Goal: Task Accomplishment & Management: Use online tool/utility

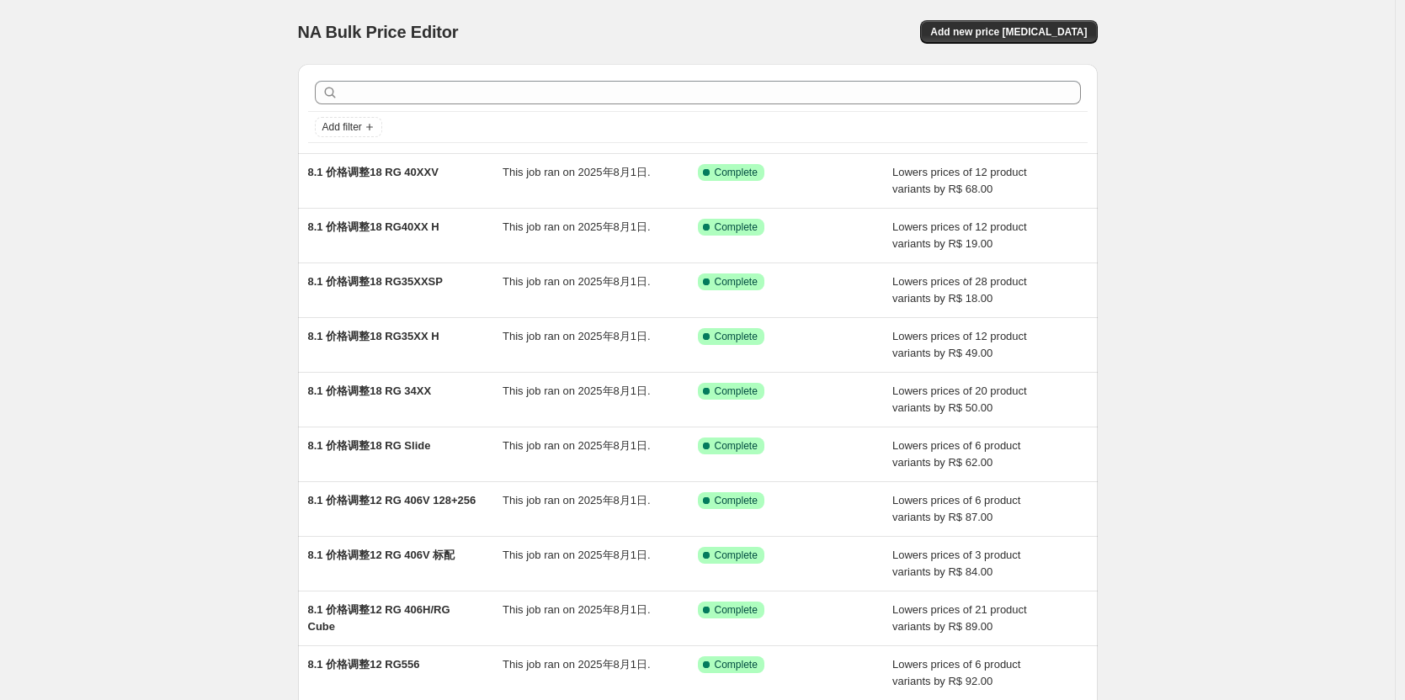
click at [595, 25] on div "NA Bulk Price Editor" at bounding box center [490, 32] width 385 height 24
click at [1142, 194] on div "NA Bulk Price Editor. This page is ready NA Bulk Price Editor Add new price [ME…" at bounding box center [697, 433] width 1395 height 867
click at [824, 26] on div "Add new price [MEDICAL_DATA]" at bounding box center [897, 32] width 402 height 24
click at [753, 64] on div "Add filter" at bounding box center [698, 108] width 800 height 89
click at [753, 45] on div "NA Bulk Price Editor. This page is ready NA Bulk Price Editor Add new price [ME…" at bounding box center [698, 32] width 800 height 64
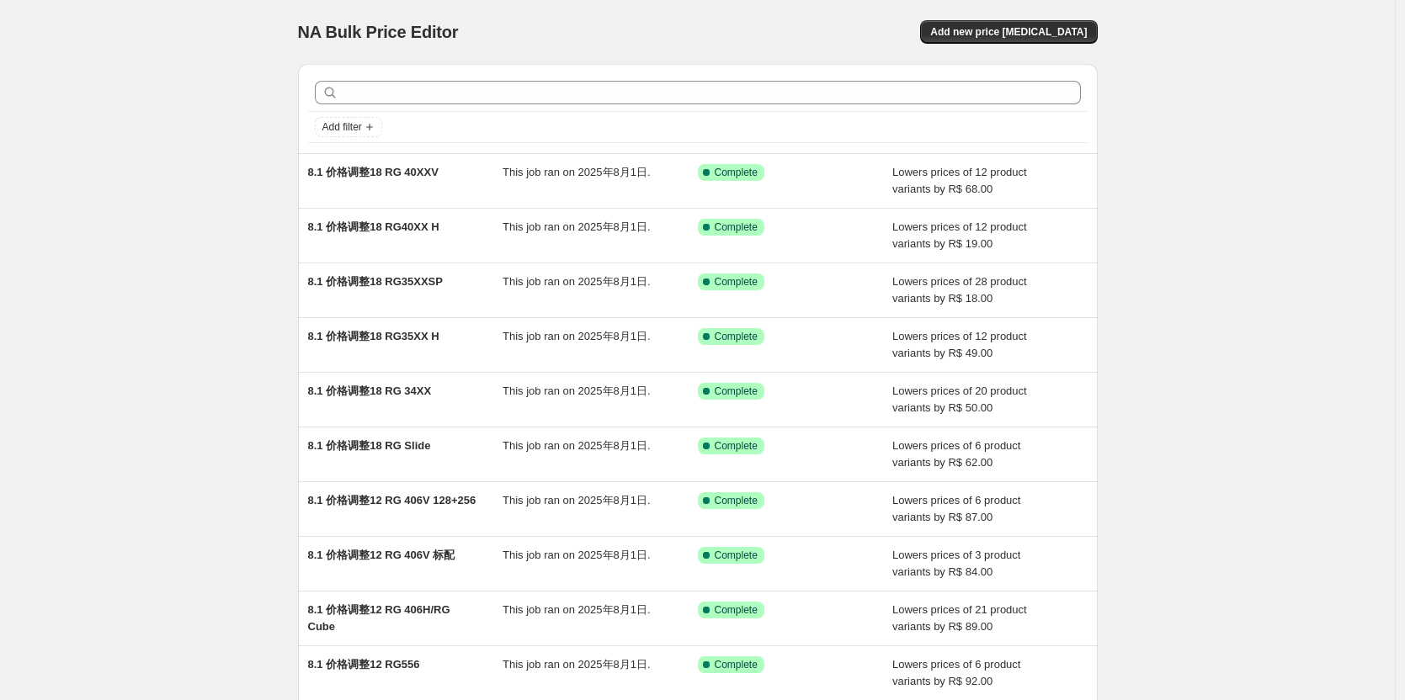
click at [724, 42] on div "Add new price [MEDICAL_DATA]" at bounding box center [897, 32] width 402 height 24
click at [728, 35] on div "Add new price [MEDICAL_DATA]" at bounding box center [897, 32] width 402 height 24
click at [741, 35] on div "Add new price [MEDICAL_DATA]" at bounding box center [897, 32] width 402 height 24
click at [897, 34] on div "Add new price [MEDICAL_DATA]" at bounding box center [897, 32] width 402 height 24
click at [852, 34] on div "Add new price [MEDICAL_DATA]" at bounding box center [897, 32] width 402 height 24
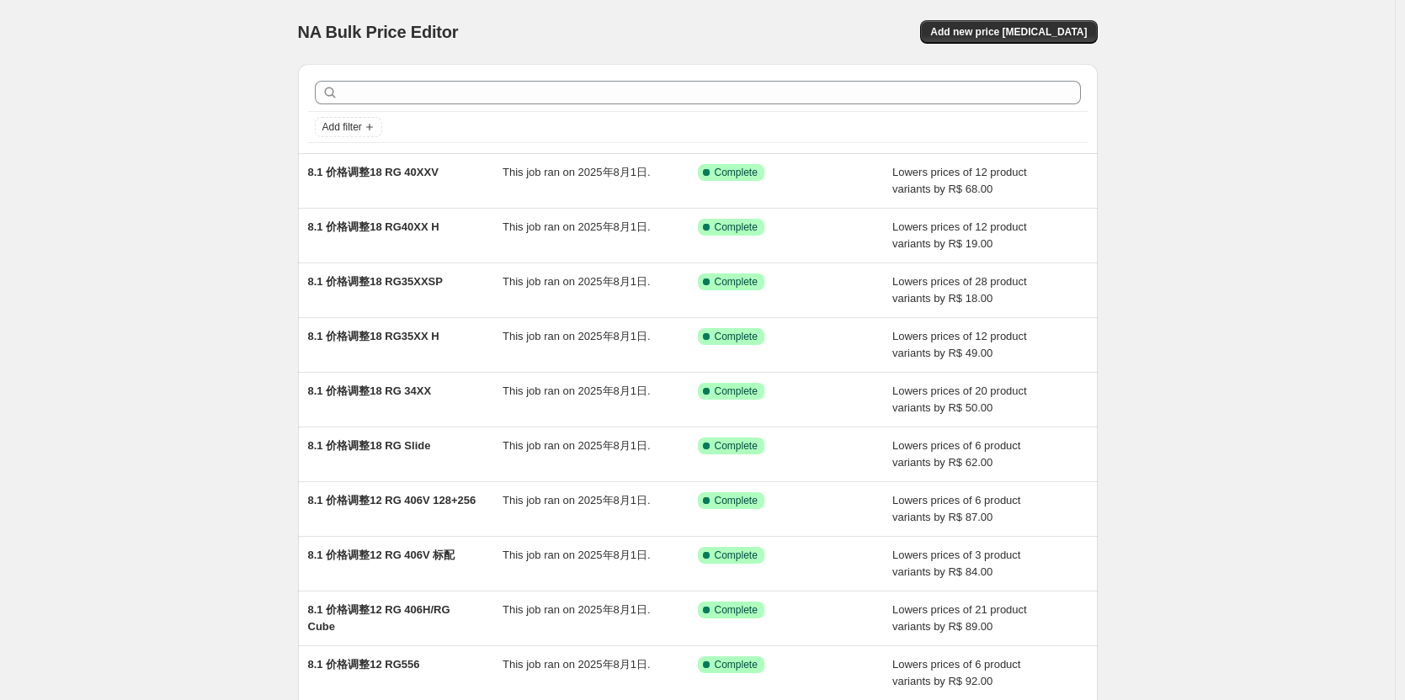
click at [1193, 129] on div "NA Bulk Price Editor. This page is ready NA Bulk Price Editor Add new price [ME…" at bounding box center [697, 433] width 1395 height 867
click at [857, 53] on div "NA Bulk Price Editor. This page is ready NA Bulk Price Editor Add new price [ME…" at bounding box center [698, 32] width 800 height 64
click at [857, 48] on div "NA Bulk Price Editor. This page is ready NA Bulk Price Editor Add new price [ME…" at bounding box center [698, 32] width 800 height 64
click at [819, 28] on div "Add new price [MEDICAL_DATA]" at bounding box center [897, 32] width 402 height 24
click at [871, 42] on div "Add new price [MEDICAL_DATA]" at bounding box center [897, 32] width 402 height 24
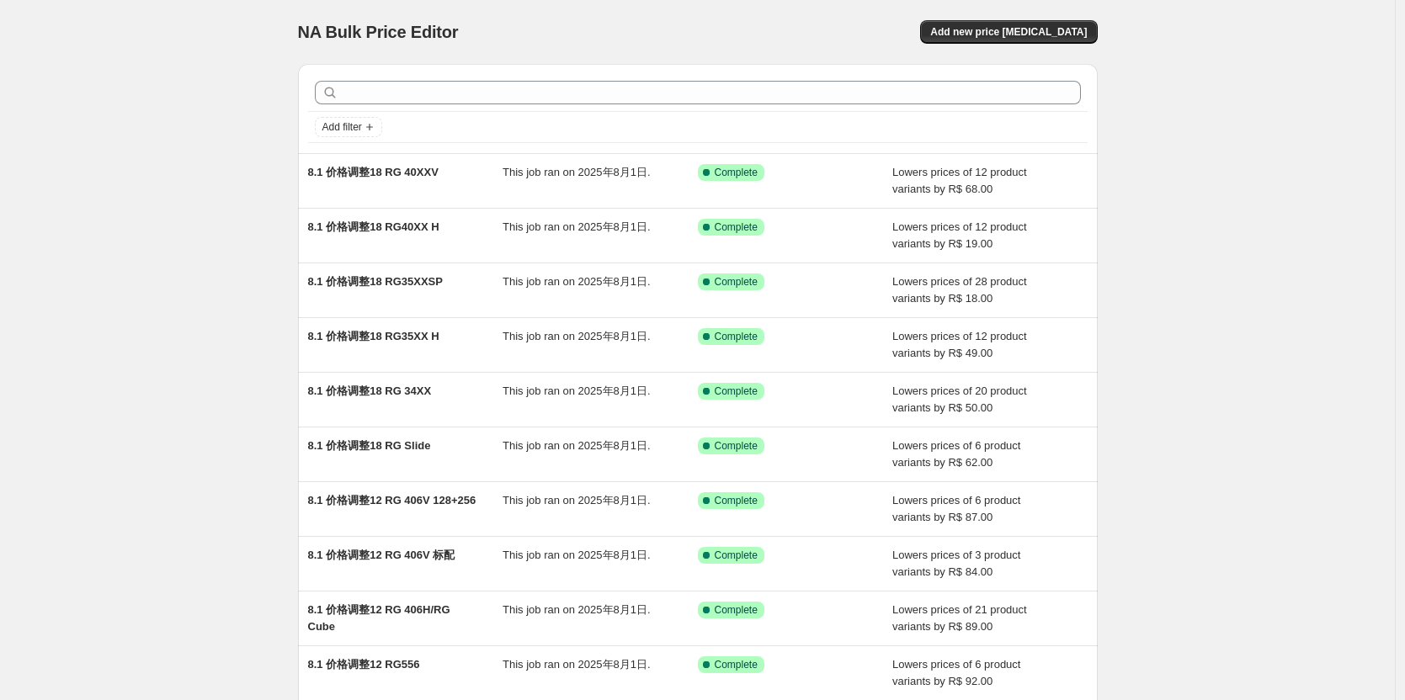
click at [878, 52] on div "NA Bulk Price Editor. This page is ready NA Bulk Price Editor Add new price [ME…" at bounding box center [698, 32] width 800 height 64
click at [875, 38] on div "Add new price [MEDICAL_DATA]" at bounding box center [897, 32] width 402 height 24
click at [875, 35] on div "Add new price [MEDICAL_DATA]" at bounding box center [897, 32] width 402 height 24
click at [872, 20] on div "Add new price [MEDICAL_DATA]" at bounding box center [897, 32] width 402 height 24
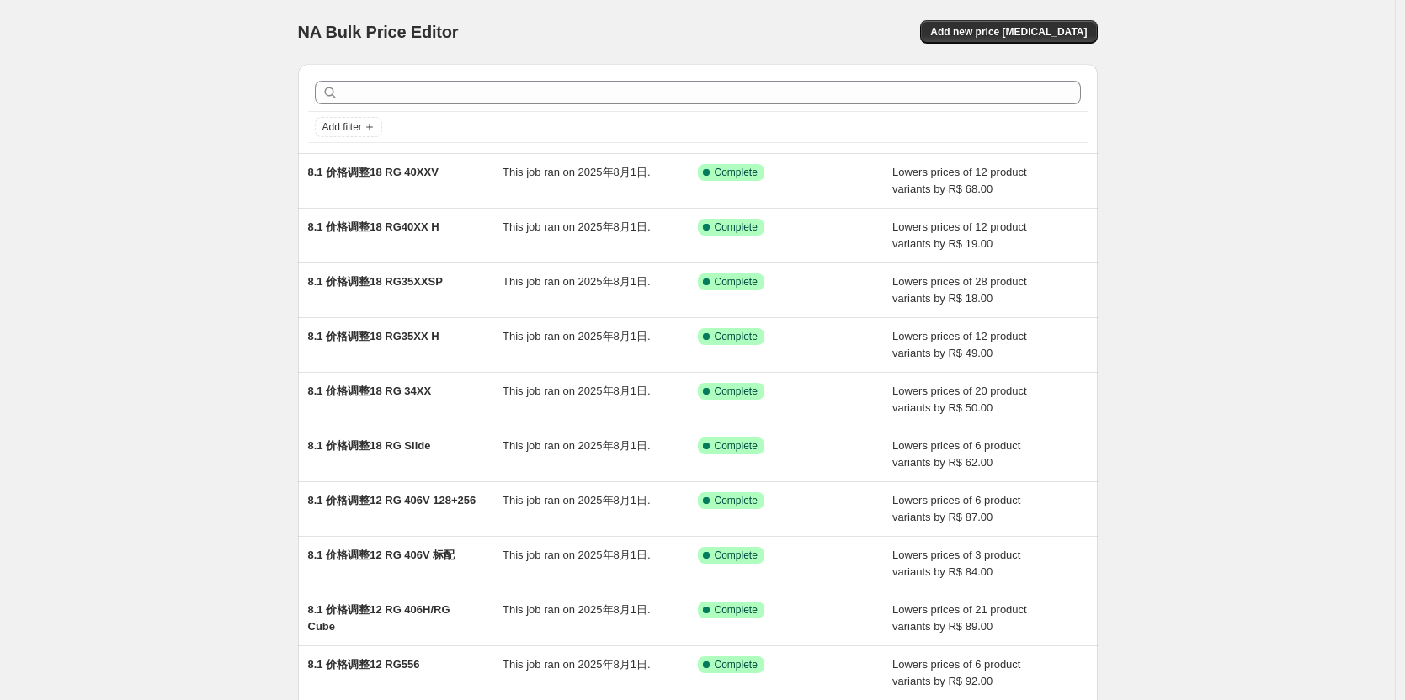
click at [877, 44] on div "NA Bulk Price Editor. This page is ready NA Bulk Price Editor Add new price [ME…" at bounding box center [698, 32] width 800 height 64
click at [879, 39] on div "Add new price [MEDICAL_DATA]" at bounding box center [897, 32] width 402 height 24
click at [882, 38] on div "Add new price [MEDICAL_DATA]" at bounding box center [897, 32] width 402 height 24
click at [883, 38] on div "Add new price [MEDICAL_DATA]" at bounding box center [897, 32] width 402 height 24
click at [880, 41] on div "Add new price [MEDICAL_DATA]" at bounding box center [897, 32] width 402 height 24
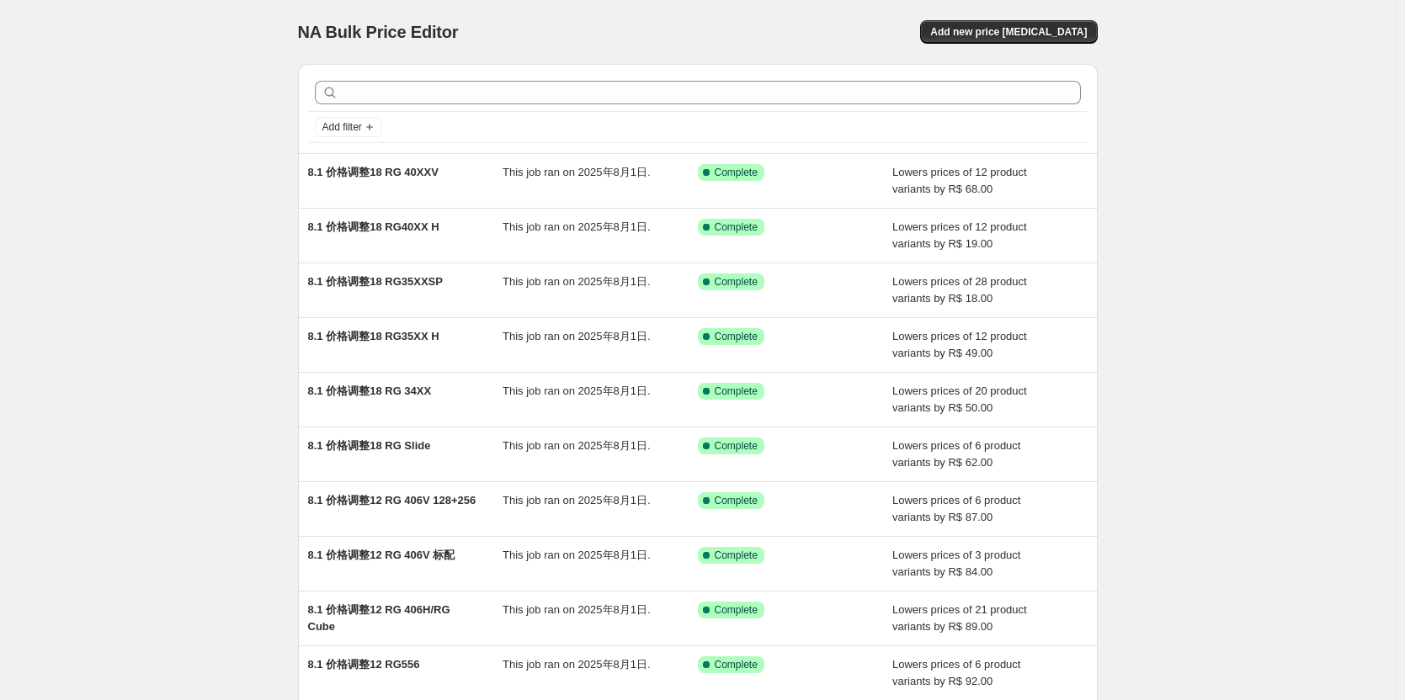
click at [773, 62] on div "NA Bulk Price Editor. This page is ready NA Bulk Price Editor Add new price [ME…" at bounding box center [698, 32] width 800 height 64
click at [778, 50] on div "NA Bulk Price Editor. This page is ready NA Bulk Price Editor Add new price [ME…" at bounding box center [698, 32] width 800 height 64
click at [1184, 130] on div "NA Bulk Price Editor. This page is ready NA Bulk Price Editor Add new price [ME…" at bounding box center [697, 433] width 1395 height 867
click at [649, 15] on div "NA Bulk Price Editor. This page is ready NA Bulk Price Editor Add new price [ME…" at bounding box center [698, 32] width 800 height 64
click at [609, 8] on div "NA Bulk Price Editor. This page is ready NA Bulk Price Editor Add new price [ME…" at bounding box center [698, 32] width 800 height 64
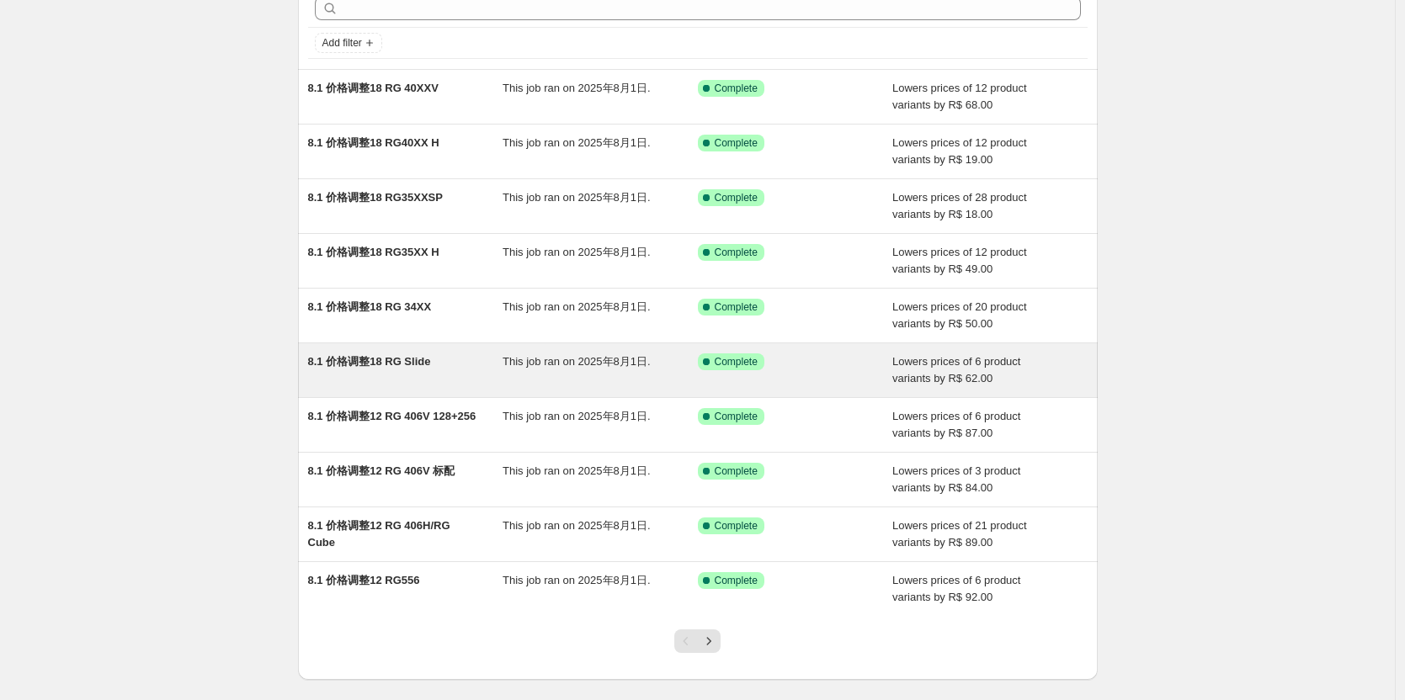
scroll to position [167, 0]
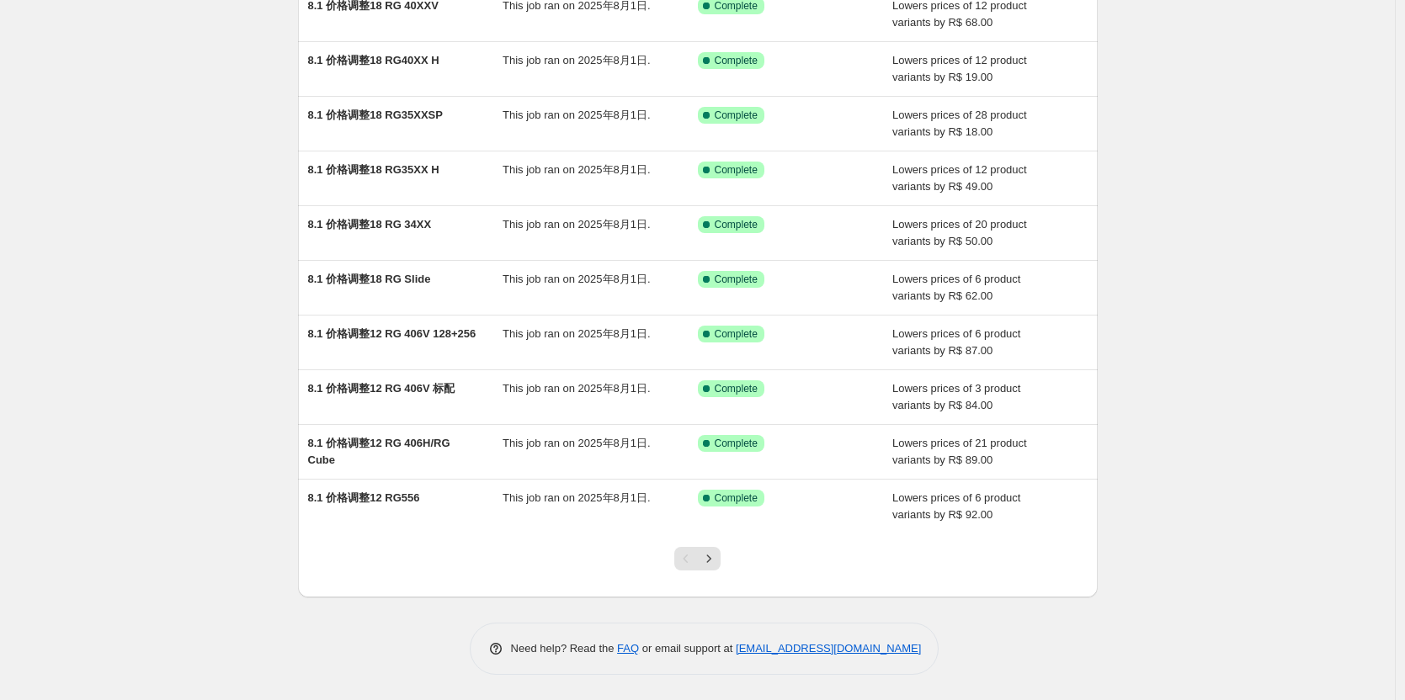
drag, startPoint x: 1206, startPoint y: 429, endPoint x: 92, endPoint y: 285, distance: 1123.2
click at [1206, 429] on div "NA Bulk Price Editor. This page is ready NA Bulk Price Editor Add new price [ME…" at bounding box center [697, 266] width 1395 height 867
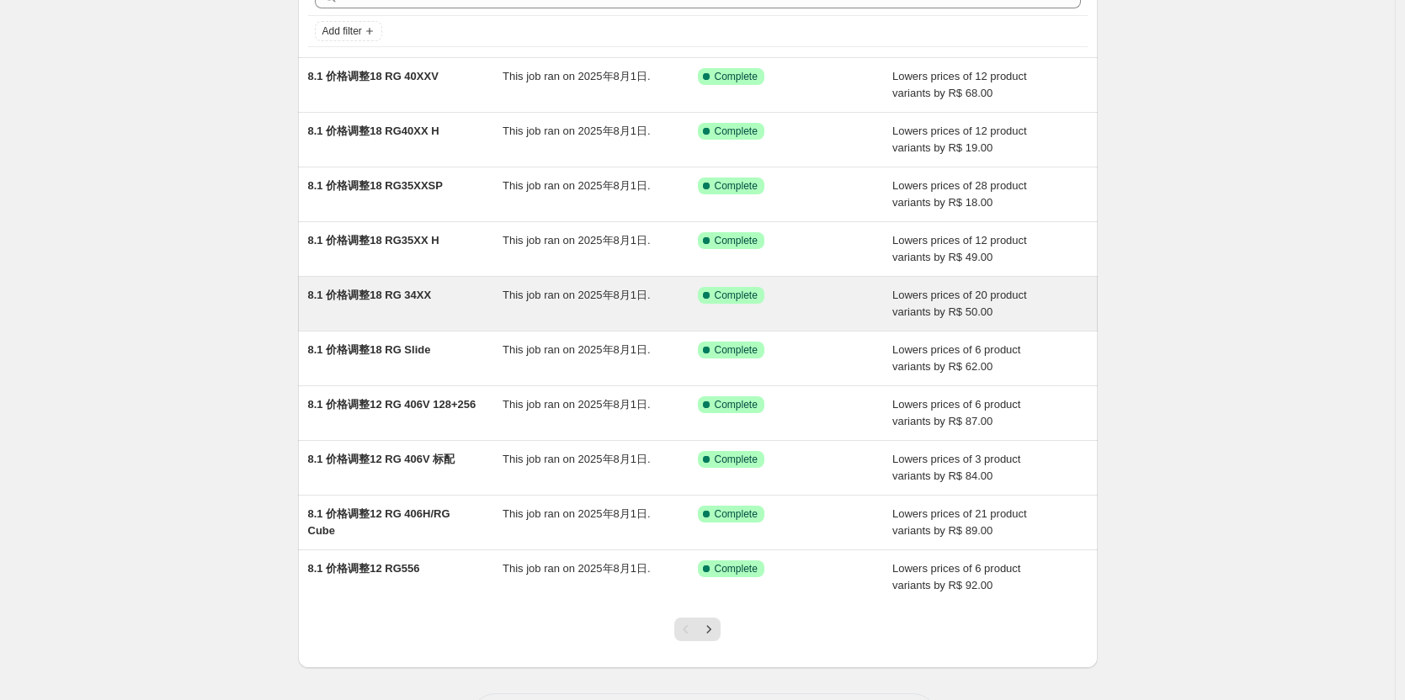
scroll to position [0, 0]
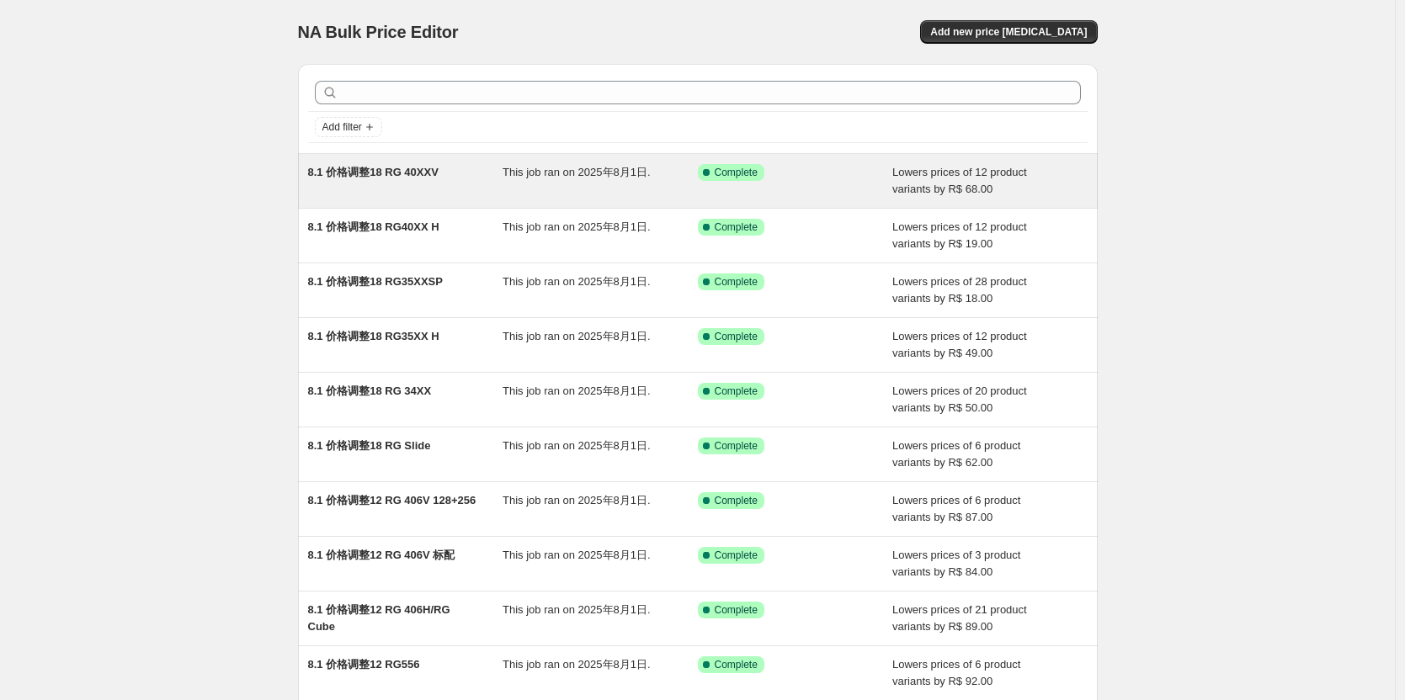
click at [475, 190] on div "8.1 价格调整18 RG 40XXV" at bounding box center [405, 181] width 195 height 34
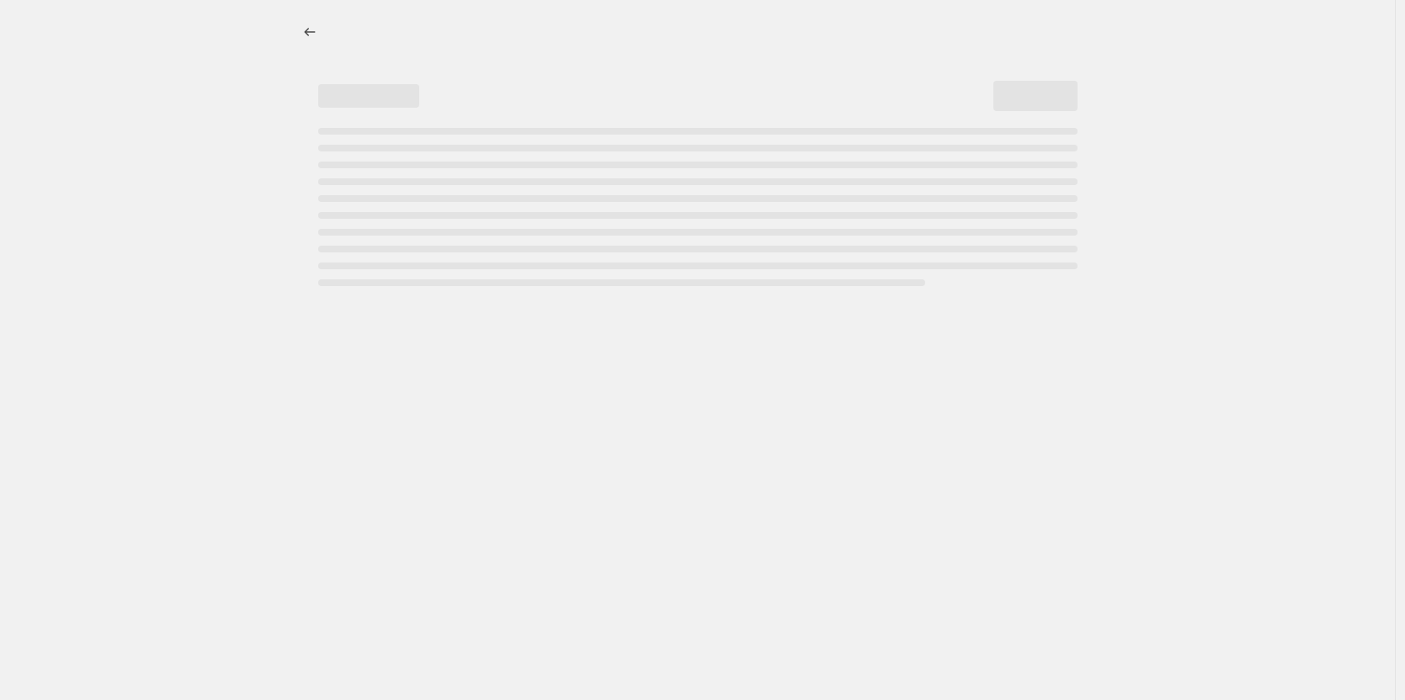
select select "by"
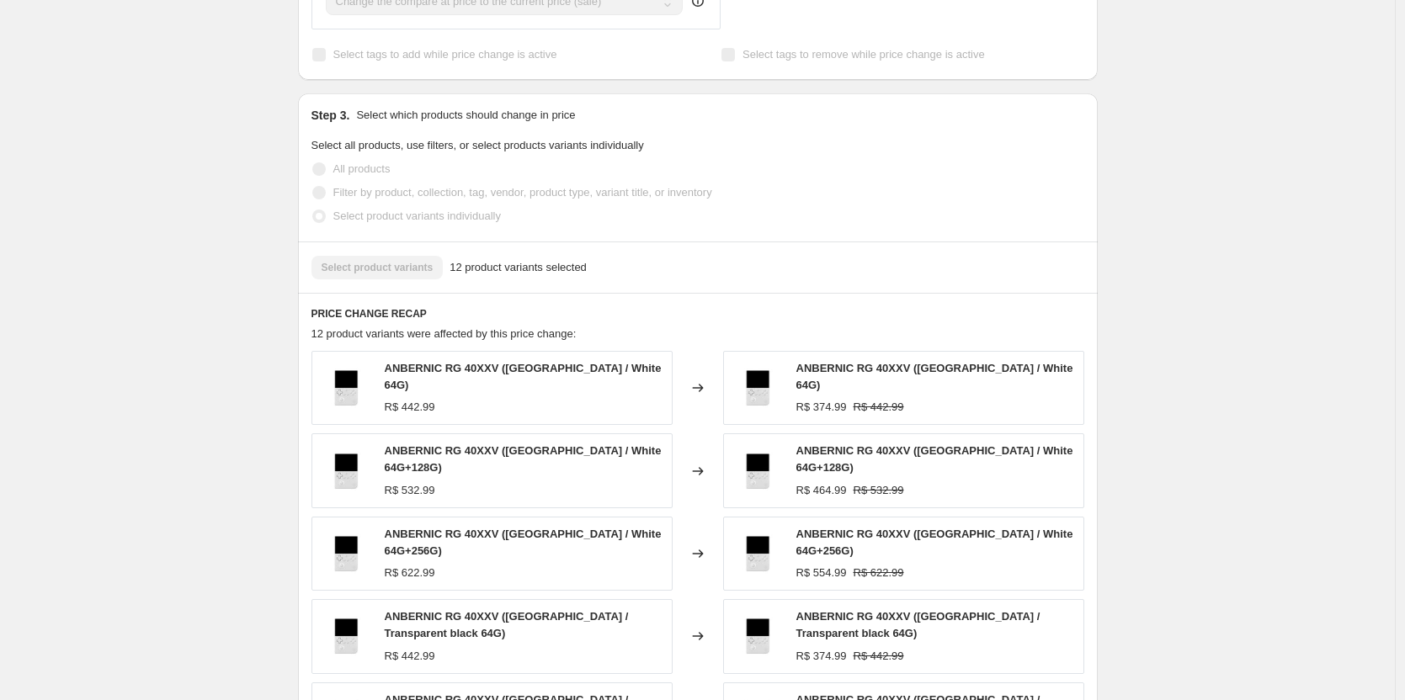
scroll to position [1094, 0]
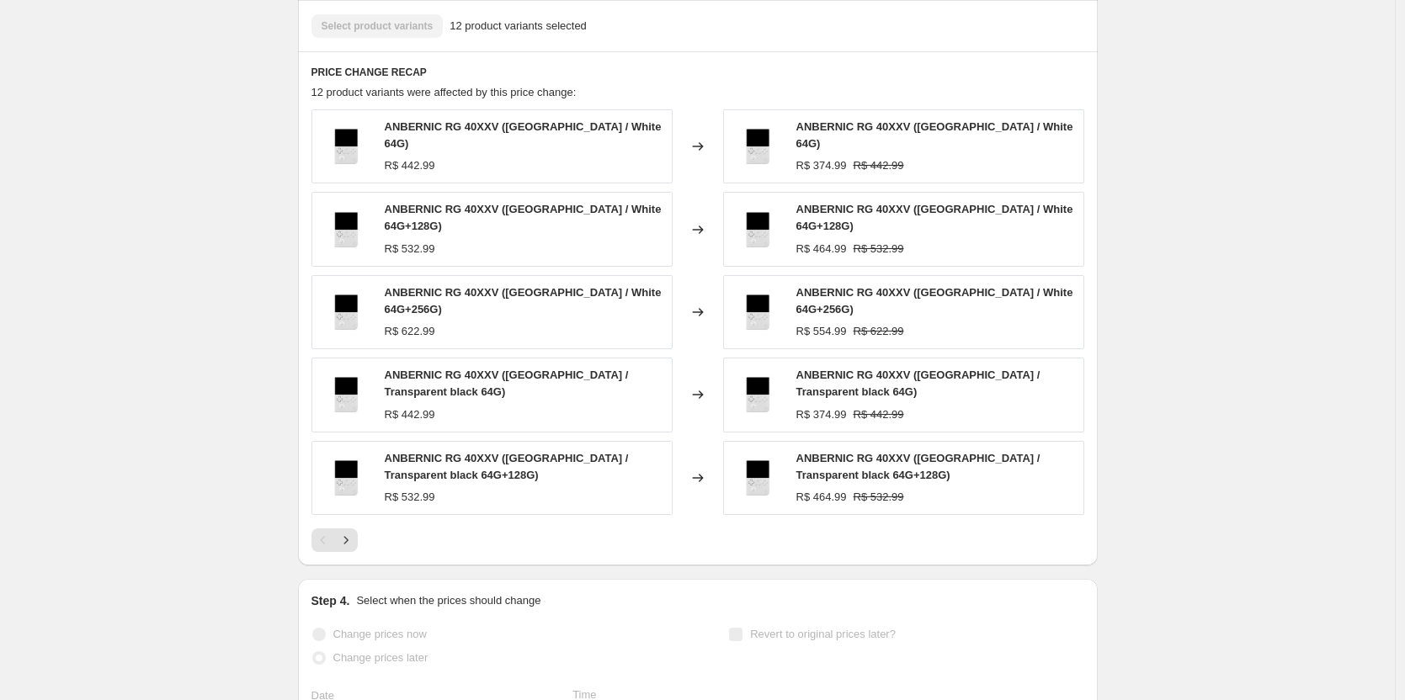
drag, startPoint x: 1236, startPoint y: 439, endPoint x: 968, endPoint y: 410, distance: 269.3
click at [1234, 439] on div "8.1 价格调整18 RG 40XXV. This page is ready 8.1 价格调整18 RG 40XXV Success Complete Co…" at bounding box center [697, 5] width 1395 height 2199
click at [471, 538] on div "PRICE CHANGE RECAP 12 product variants were affected by this price change: ANBE…" at bounding box center [698, 308] width 800 height 514
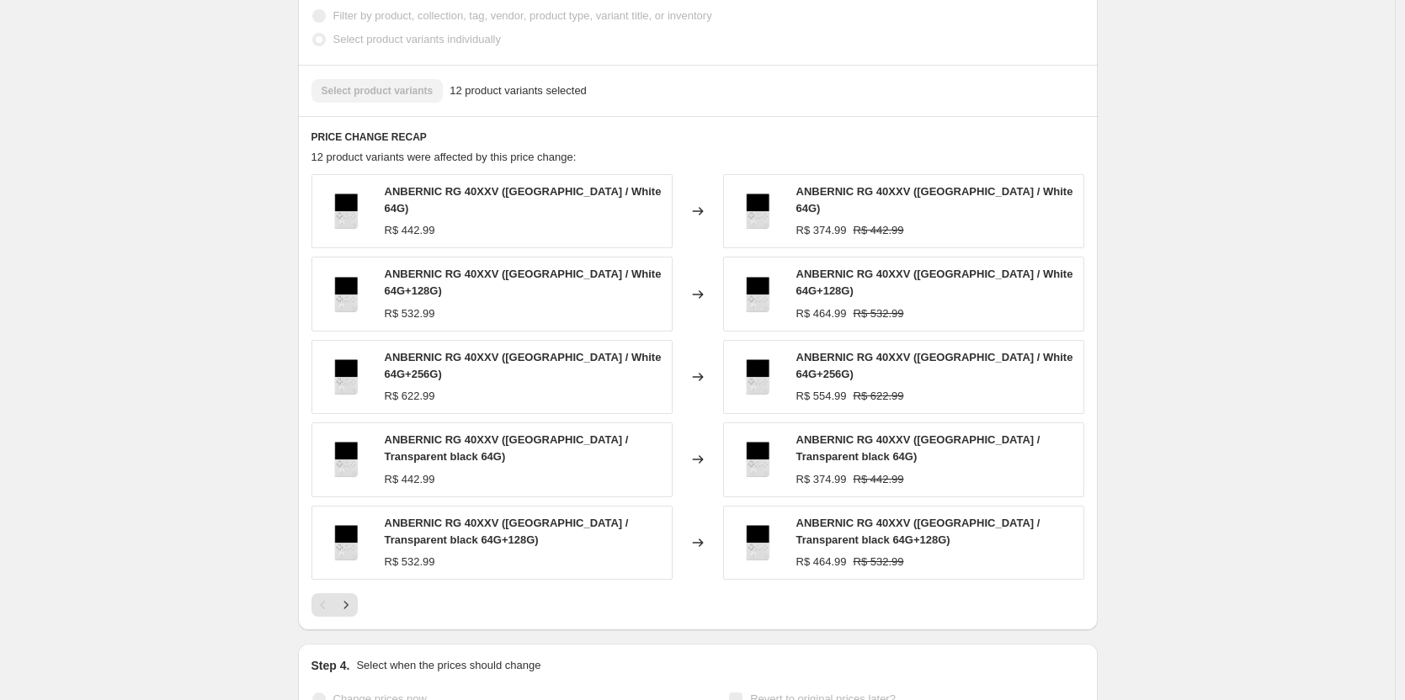
scroll to position [1010, 0]
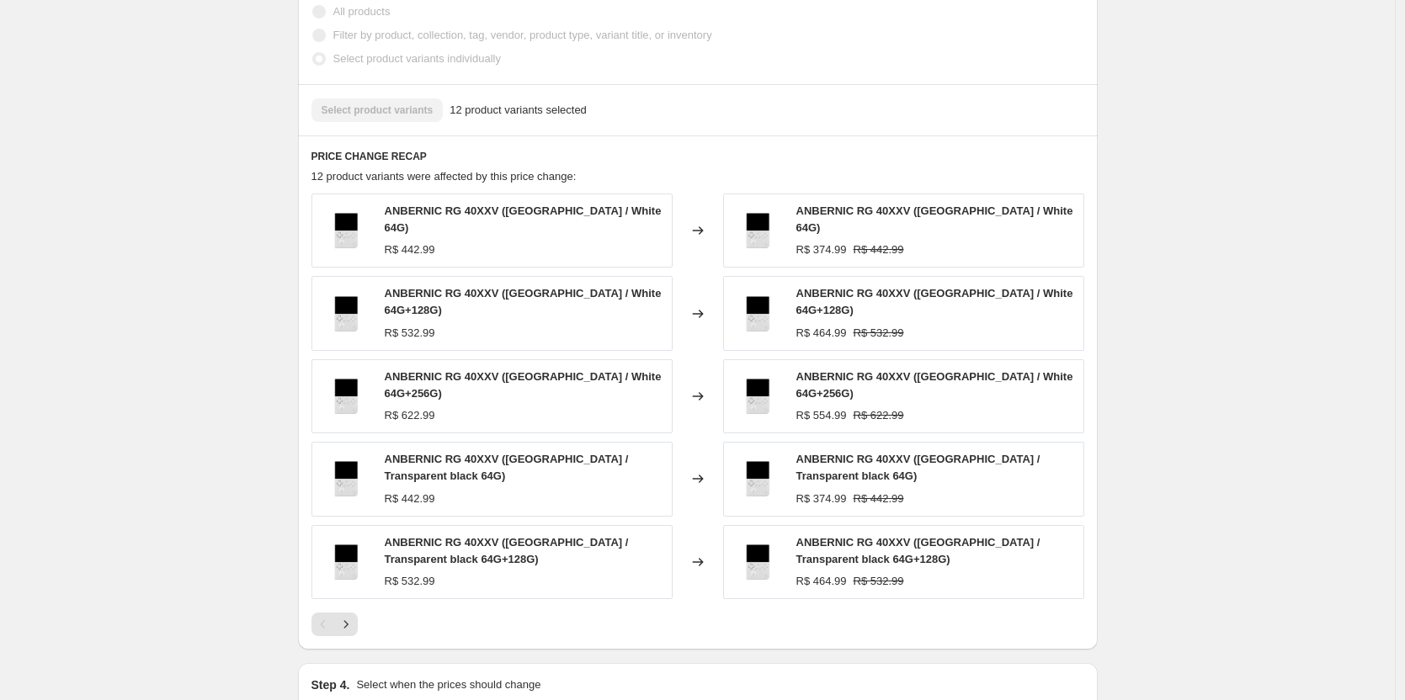
click at [1146, 96] on div "8.1 价格调整18 RG 40XXV. This page is ready 8.1 价格调整18 RG 40XXV Success Complete Co…" at bounding box center [697, 89] width 1395 height 2199
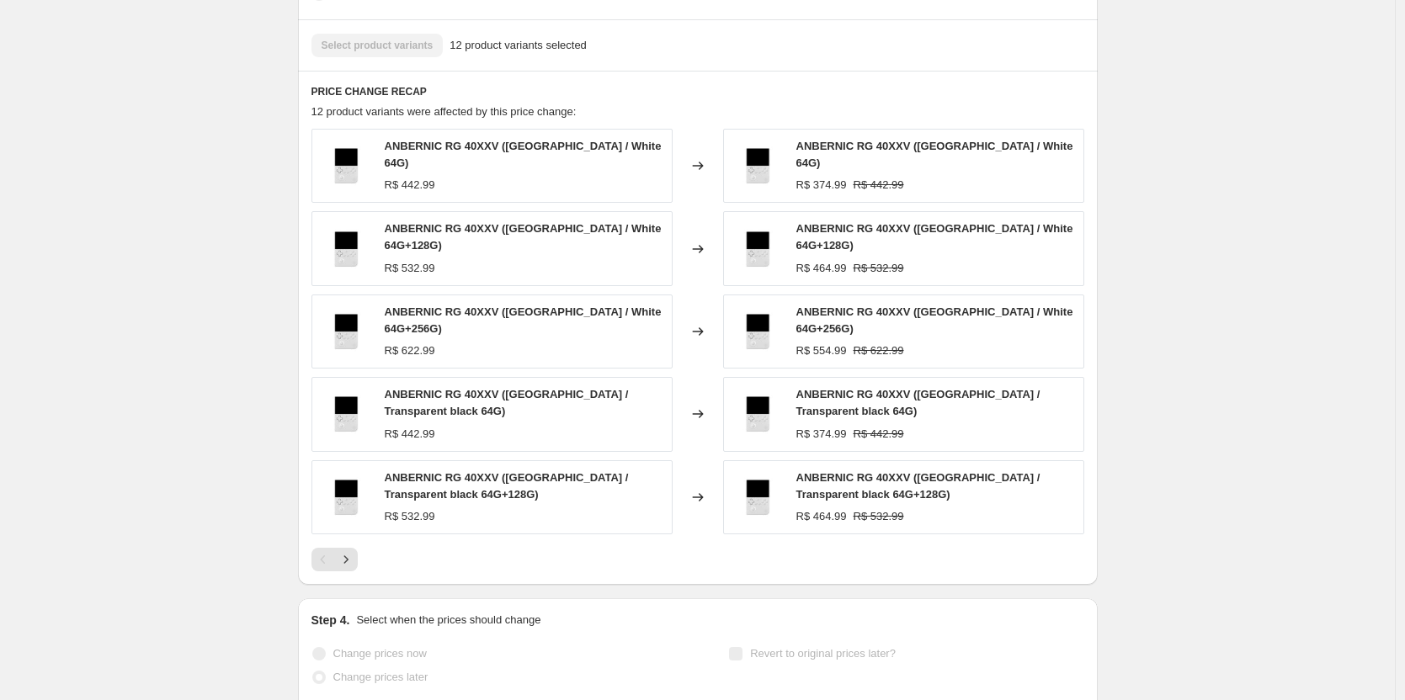
scroll to position [1094, 0]
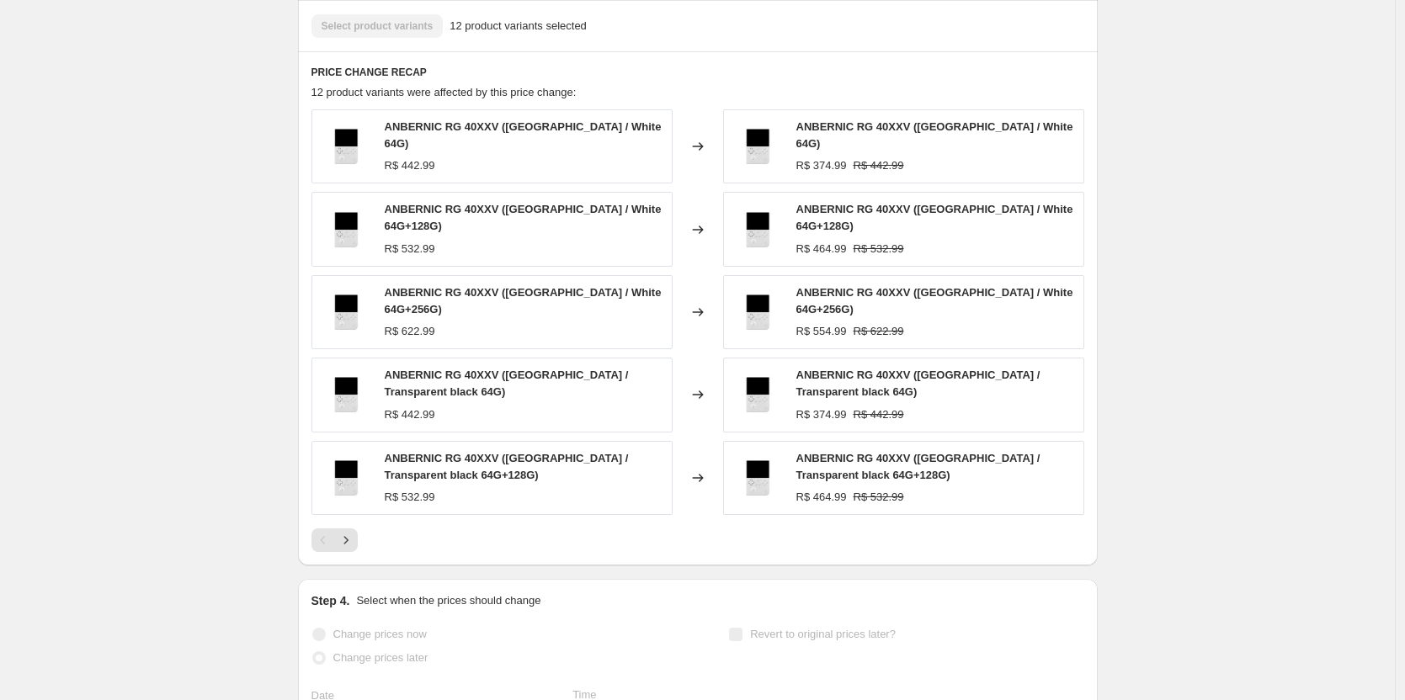
click at [1185, 522] on div "8.1 价格调整18 RG 40XXV. This page is ready 8.1 价格调整18 RG 40XXV Success Complete Co…" at bounding box center [697, 5] width 1395 height 2199
click at [786, 529] on div at bounding box center [697, 541] width 773 height 24
click at [1211, 197] on div "8.1 价格调整18 RG 40XXV. This page is ready 8.1 价格调整18 RG 40XXV Success Complete Co…" at bounding box center [697, 5] width 1395 height 2199
click at [791, 12] on div "Select product variants 12 product variants selected" at bounding box center [698, 25] width 800 height 51
click at [184, 242] on div "8.1 价格调整18 RG 40XXV. This page is ready 8.1 价格调整18 RG 40XXV Success Complete Co…" at bounding box center [697, 5] width 1395 height 2199
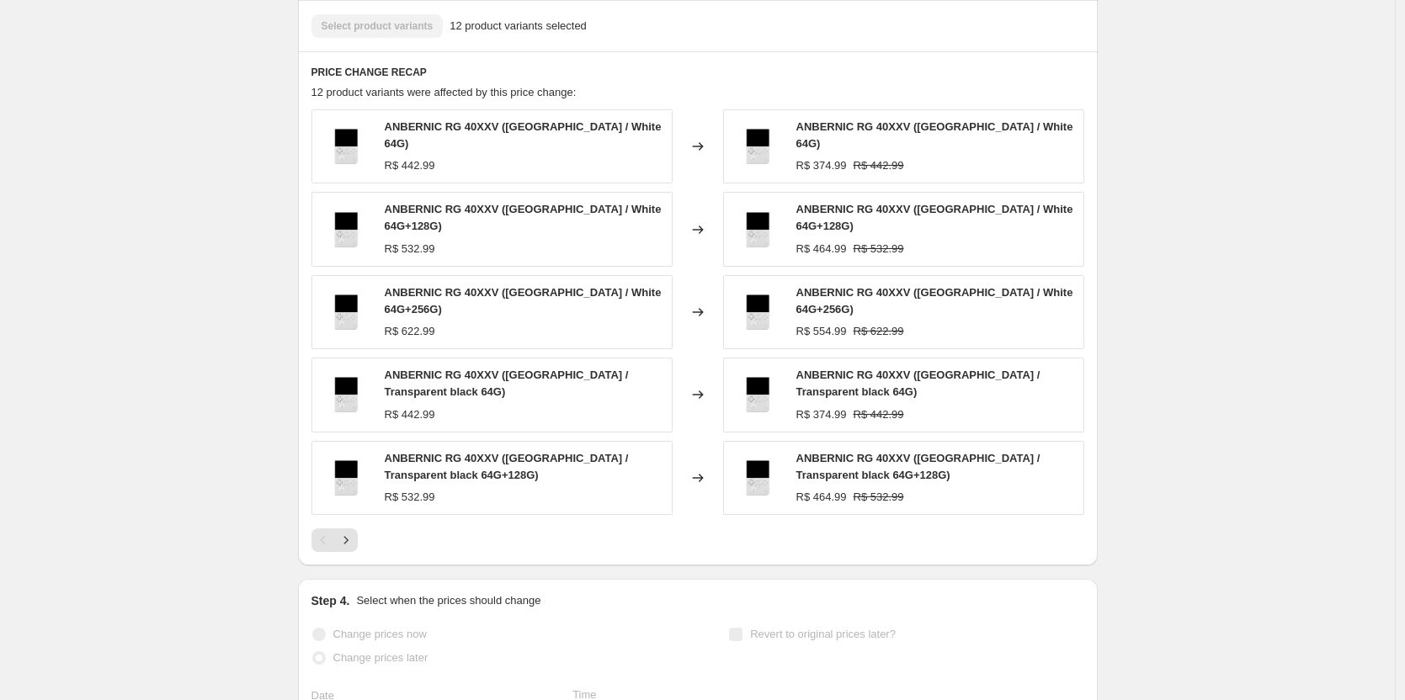
click at [235, 317] on div "8.1 价格调整18 RG 40XXV. This page is ready 8.1 价格调整18 RG 40XXV Success Complete Co…" at bounding box center [697, 5] width 1395 height 2199
drag, startPoint x: 1153, startPoint y: 342, endPoint x: 1164, endPoint y: 345, distance: 11.5
click at [1164, 345] on div "8.1 价格调整18 RG 40XXV. This page is ready 8.1 价格调整18 RG 40XXV Success Complete Co…" at bounding box center [697, 5] width 1395 height 2199
click at [1126, 235] on div "8.1 价格调整18 RG 40XXV. This page is ready 8.1 价格调整18 RG 40XXV Success Complete Co…" at bounding box center [697, 5] width 1395 height 2199
click at [203, 340] on div "8.1 价格调整18 RG 40XXV. This page is ready 8.1 价格调整18 RG 40XXV Success Complete Co…" at bounding box center [697, 5] width 1395 height 2199
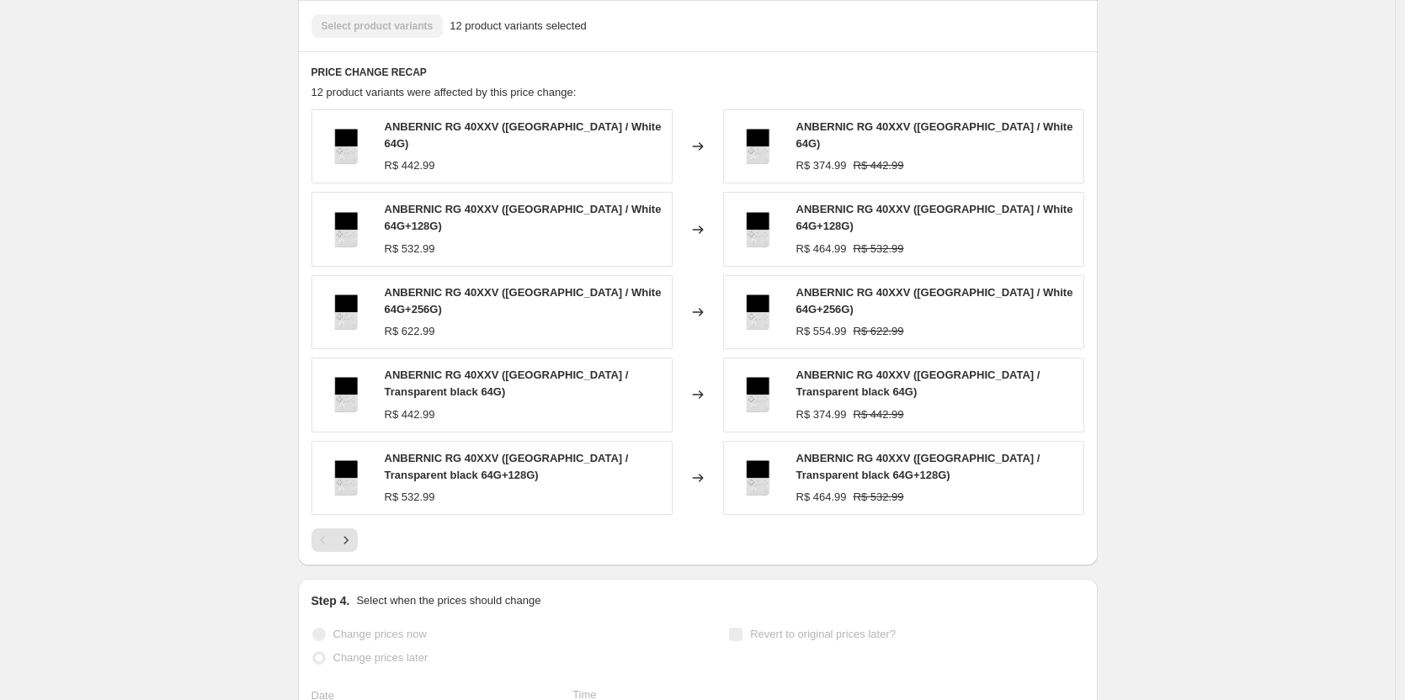
click at [183, 307] on div "8.1 价格调整18 RG 40XXV. This page is ready 8.1 价格调整18 RG 40XXV Success Complete Co…" at bounding box center [697, 5] width 1395 height 2199
drag, startPoint x: 1126, startPoint y: 292, endPoint x: 1137, endPoint y: 304, distance: 16.1
click at [1137, 302] on div "8.1 价格调整18 RG 40XXV. This page is ready 8.1 价格调整18 RG 40XXV Success Complete Co…" at bounding box center [697, 5] width 1395 height 2199
click at [1166, 230] on div "8.1 价格调整18 RG 40XXV. This page is ready 8.1 价格调整18 RG 40XXV Success Complete Co…" at bounding box center [697, 5] width 1395 height 2199
drag, startPoint x: 1238, startPoint y: 395, endPoint x: 1042, endPoint y: 260, distance: 238.0
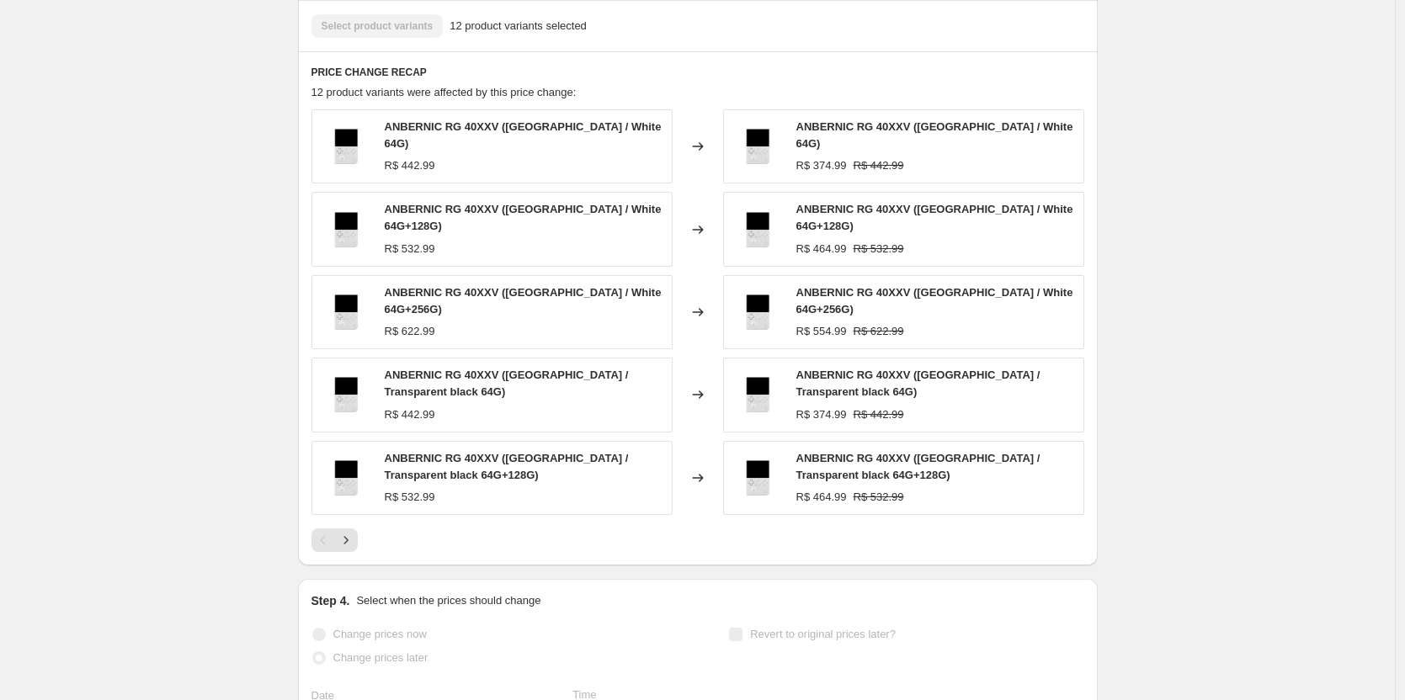
click at [1238, 395] on div "8.1 价格调整18 RG 40XXV. This page is ready 8.1 价格调整18 RG 40XXV Success Complete Co…" at bounding box center [697, 5] width 1395 height 2199
click at [41, 218] on div "8.1 价格调整18 RG 40XXV. This page is ready 8.1 价格调整18 RG 40XXV Success Complete Co…" at bounding box center [697, 5] width 1395 height 2199
click at [136, 305] on div "8.1 价格调整18 RG 40XXV. This page is ready 8.1 价格调整18 RG 40XXV Success Complete Co…" at bounding box center [697, 5] width 1395 height 2199
click at [252, 559] on div "8.1 价格调整18 RG 40XXV. This page is ready 8.1 价格调整18 RG 40XXV Success Complete Co…" at bounding box center [697, 5] width 1395 height 2199
click at [279, 477] on div "8.1 价格调整18 RG 40XXV. This page is ready 8.1 价格调整18 RG 40XXV Success Complete Co…" at bounding box center [697, 5] width 1395 height 2199
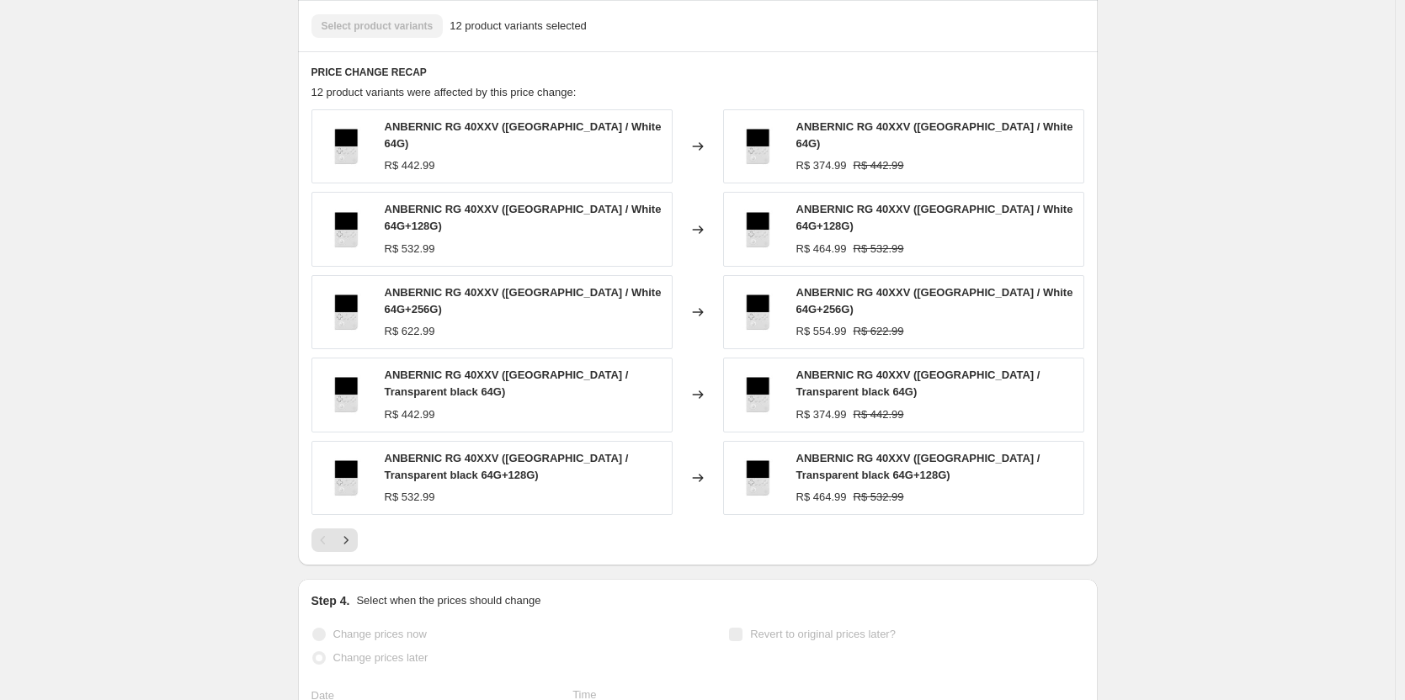
click at [233, 412] on div "8.1 价格调整18 RG 40XXV. This page is ready 8.1 价格调整18 RG 40XXV Success Complete Co…" at bounding box center [697, 5] width 1395 height 2199
click at [251, 359] on div "8.1 价格调整18 RG 40XXV. This page is ready 8.1 价格调整18 RG 40XXV Success Complete Co…" at bounding box center [697, 5] width 1395 height 2199
click at [1174, 322] on div "8.1 价格调整18 RG 40XXV. This page is ready 8.1 价格调整18 RG 40XXV Success Complete Co…" at bounding box center [697, 5] width 1395 height 2199
